Goal: Navigation & Orientation: Find specific page/section

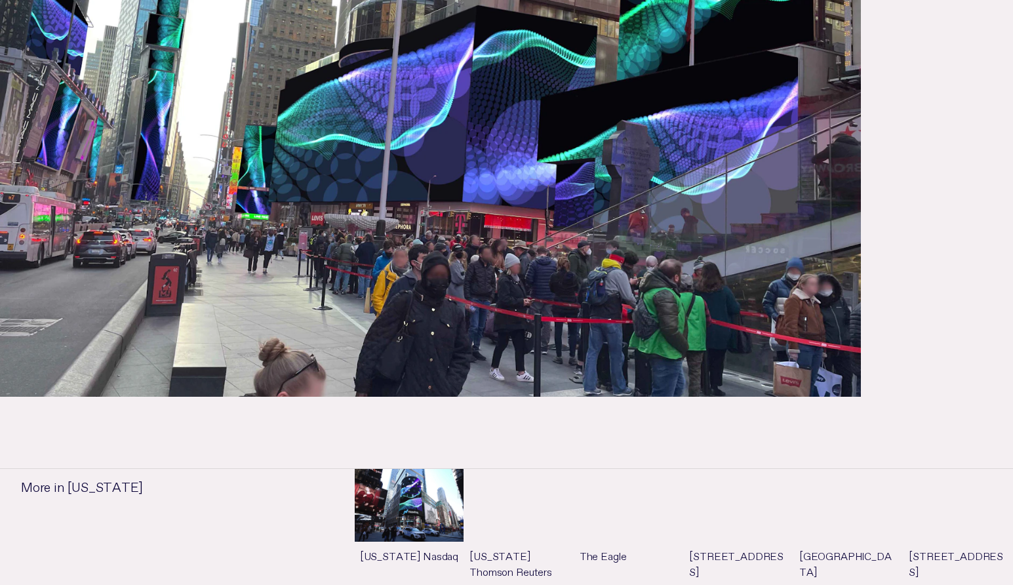
scroll to position [418, 0]
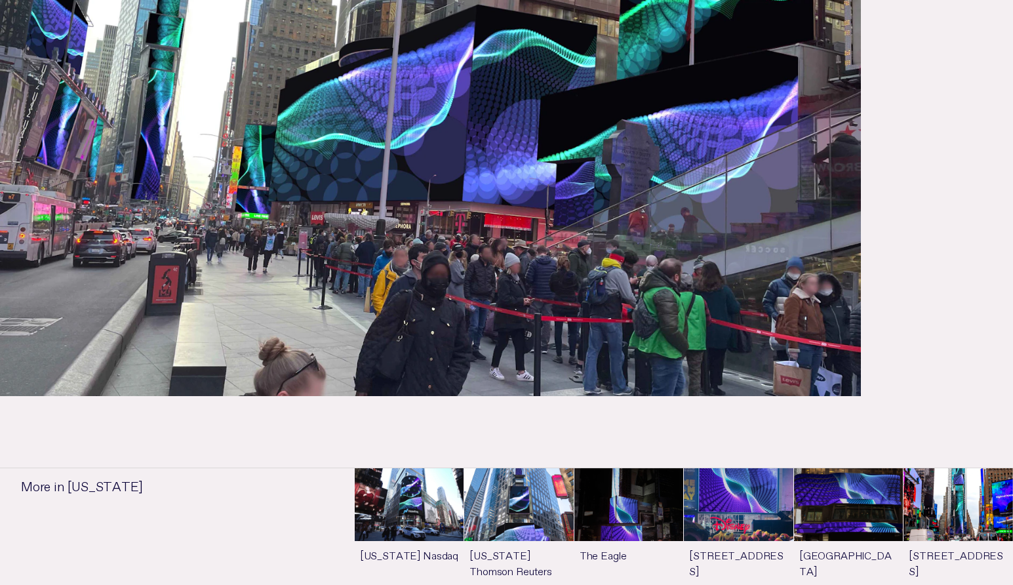
click at [418, 505] on link "See more" at bounding box center [409, 536] width 109 height 136
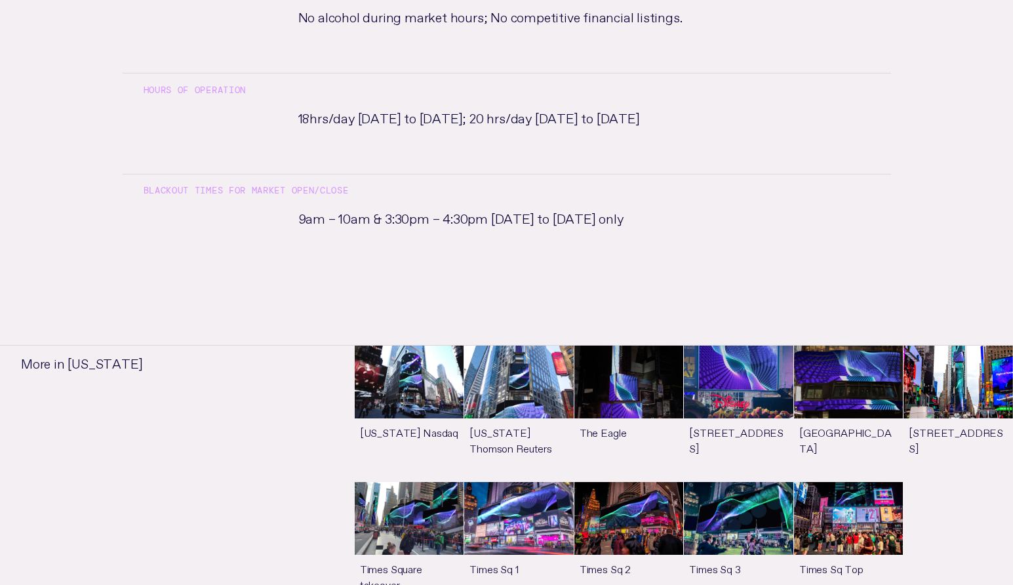
scroll to position [1113, 0]
click at [502, 481] on link "See more" at bounding box center [518, 549] width 109 height 136
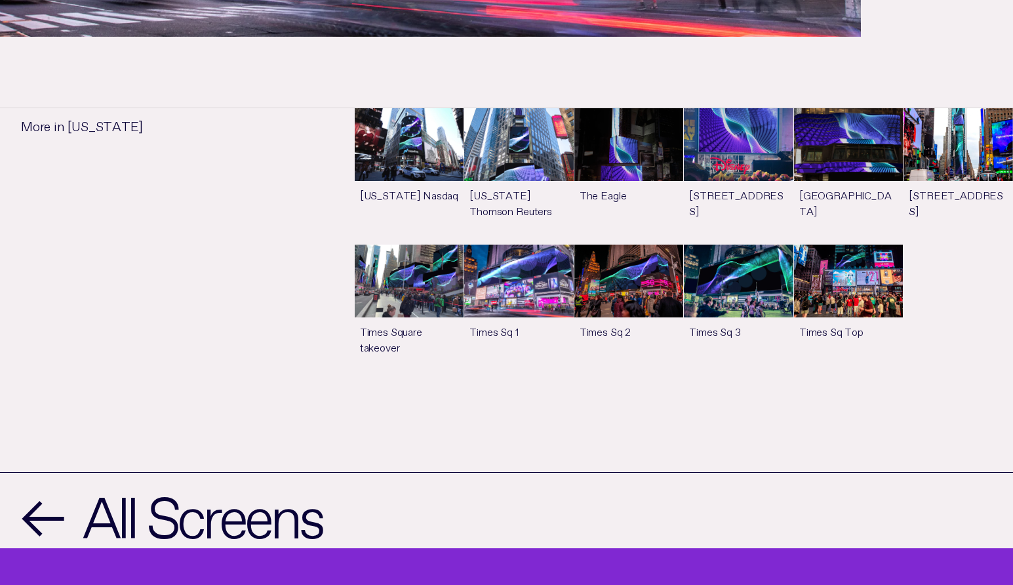
scroll to position [724, 0]
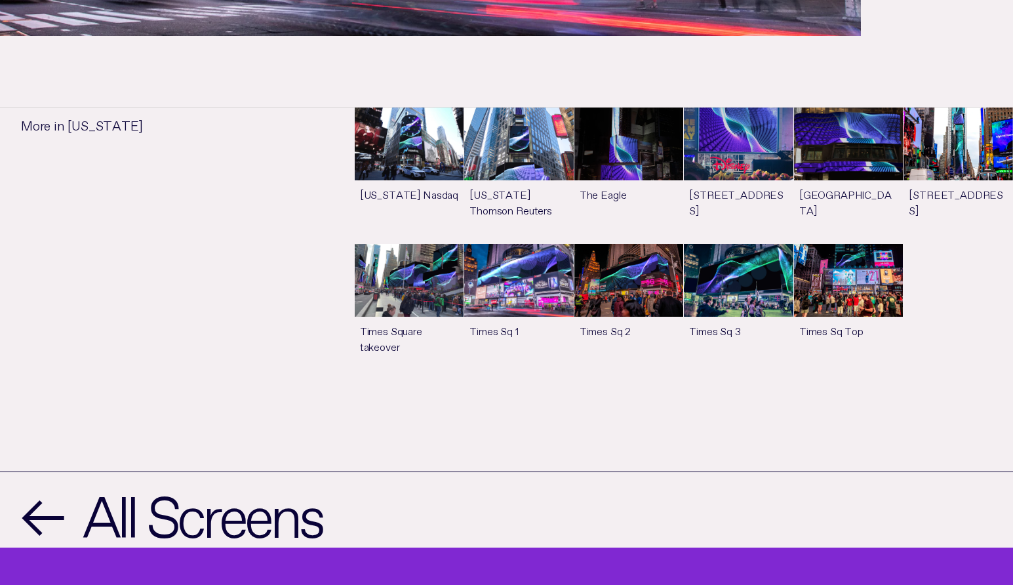
click at [640, 288] on link "See more" at bounding box center [628, 312] width 109 height 136
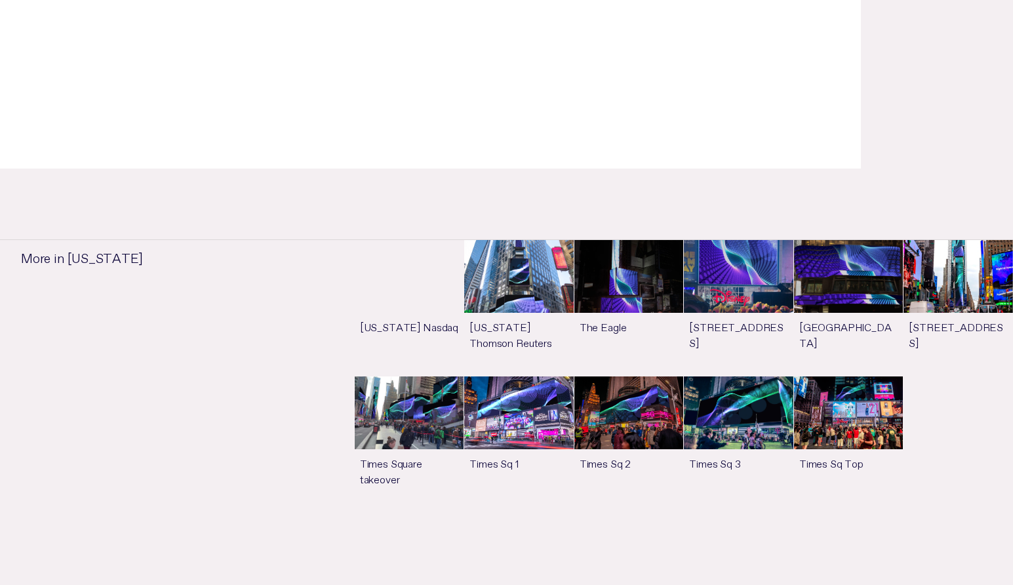
scroll to position [592, 0]
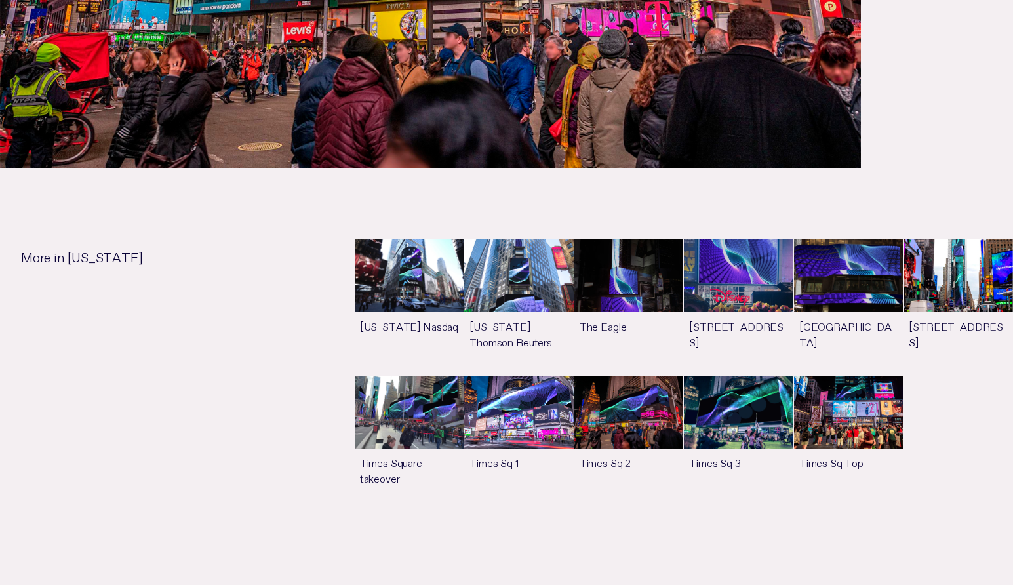
click at [835, 407] on link "See more" at bounding box center [848, 444] width 109 height 136
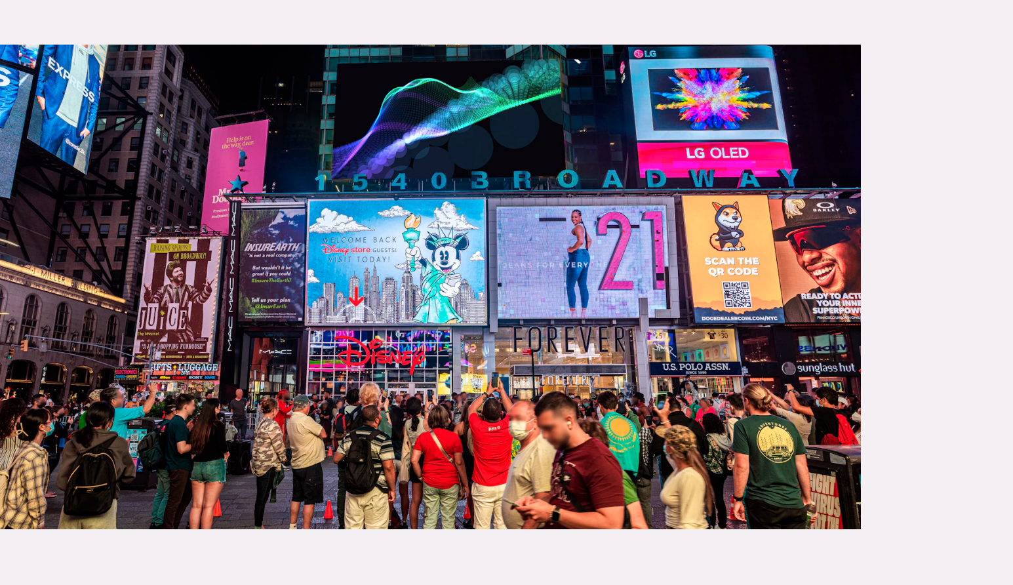
scroll to position [231, 0]
